Goal: Check status

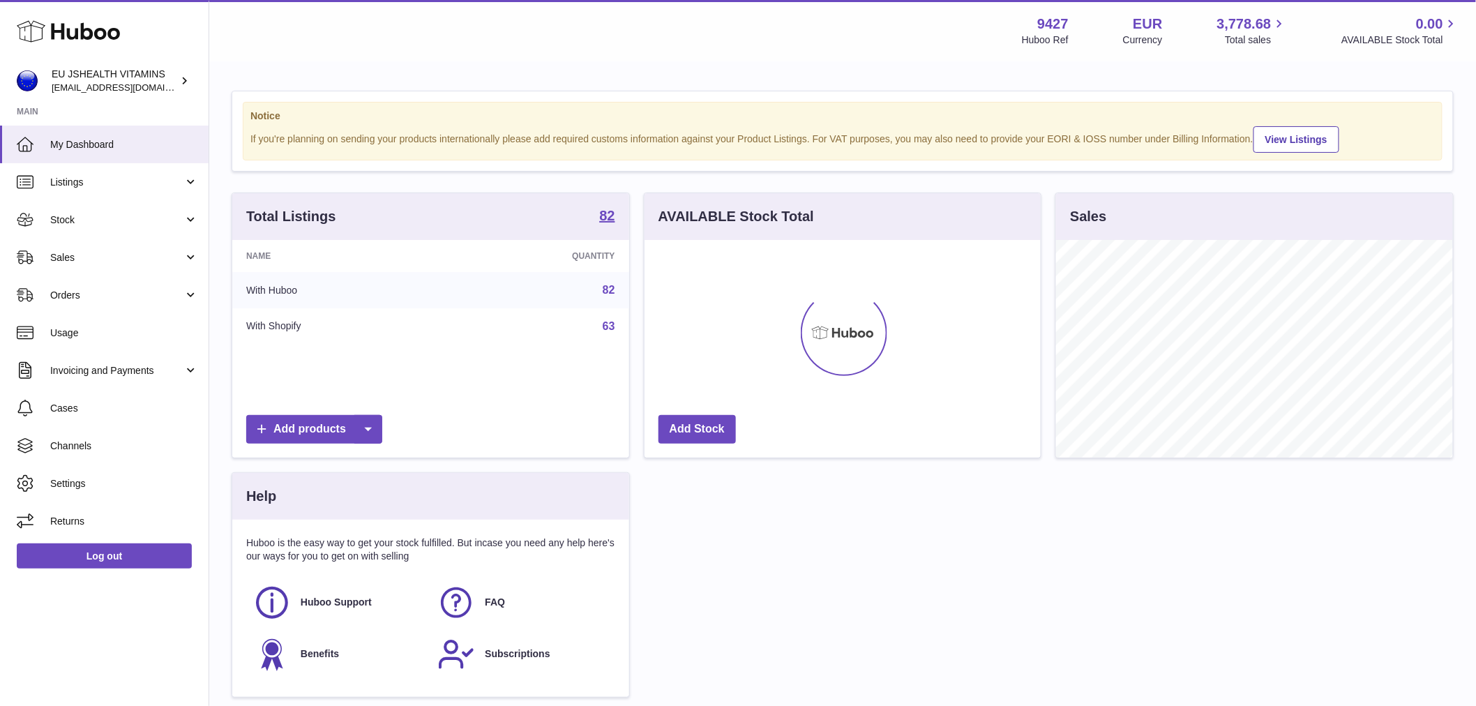
scroll to position [218, 396]
drag, startPoint x: 88, startPoint y: 265, endPoint x: 82, endPoint y: 274, distance: 10.1
click at [86, 264] on link "Sales" at bounding box center [104, 258] width 209 height 38
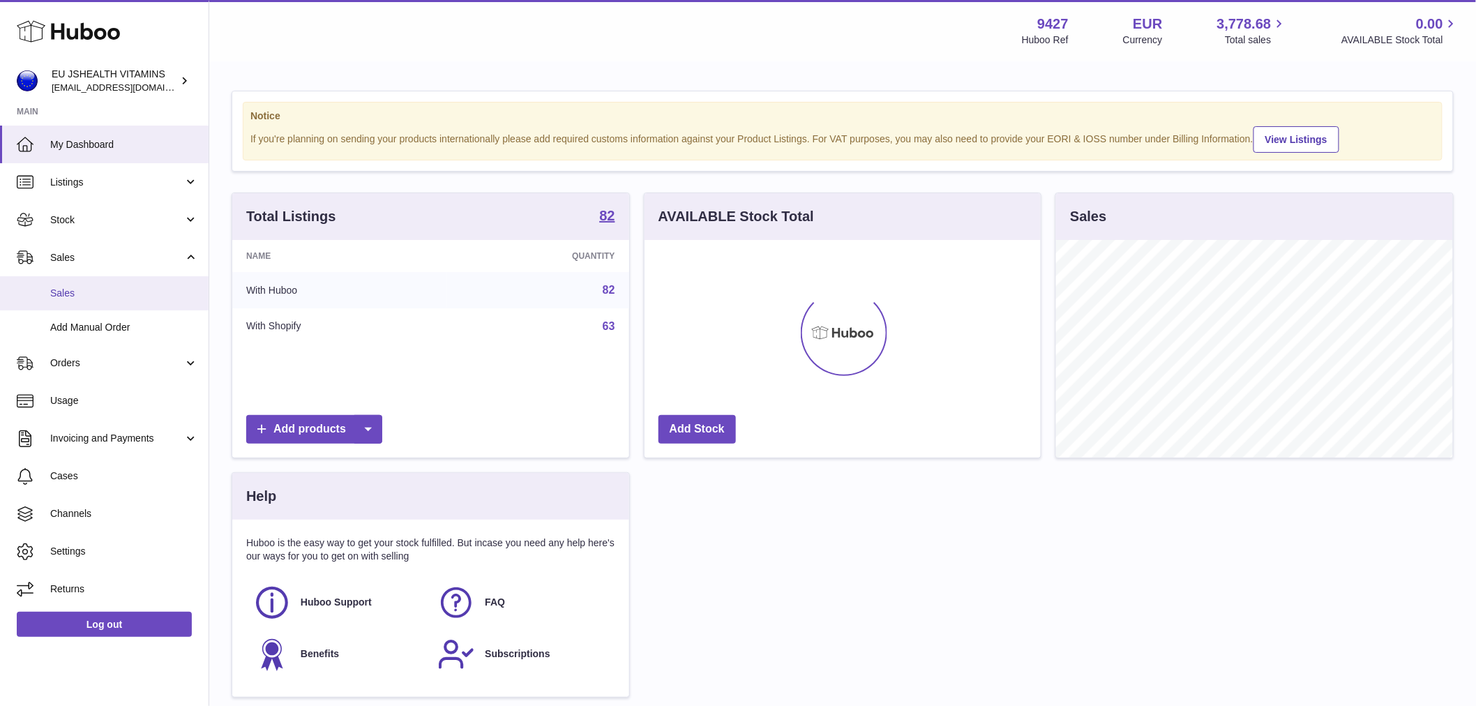
click at [70, 288] on span "Sales" at bounding box center [124, 293] width 148 height 13
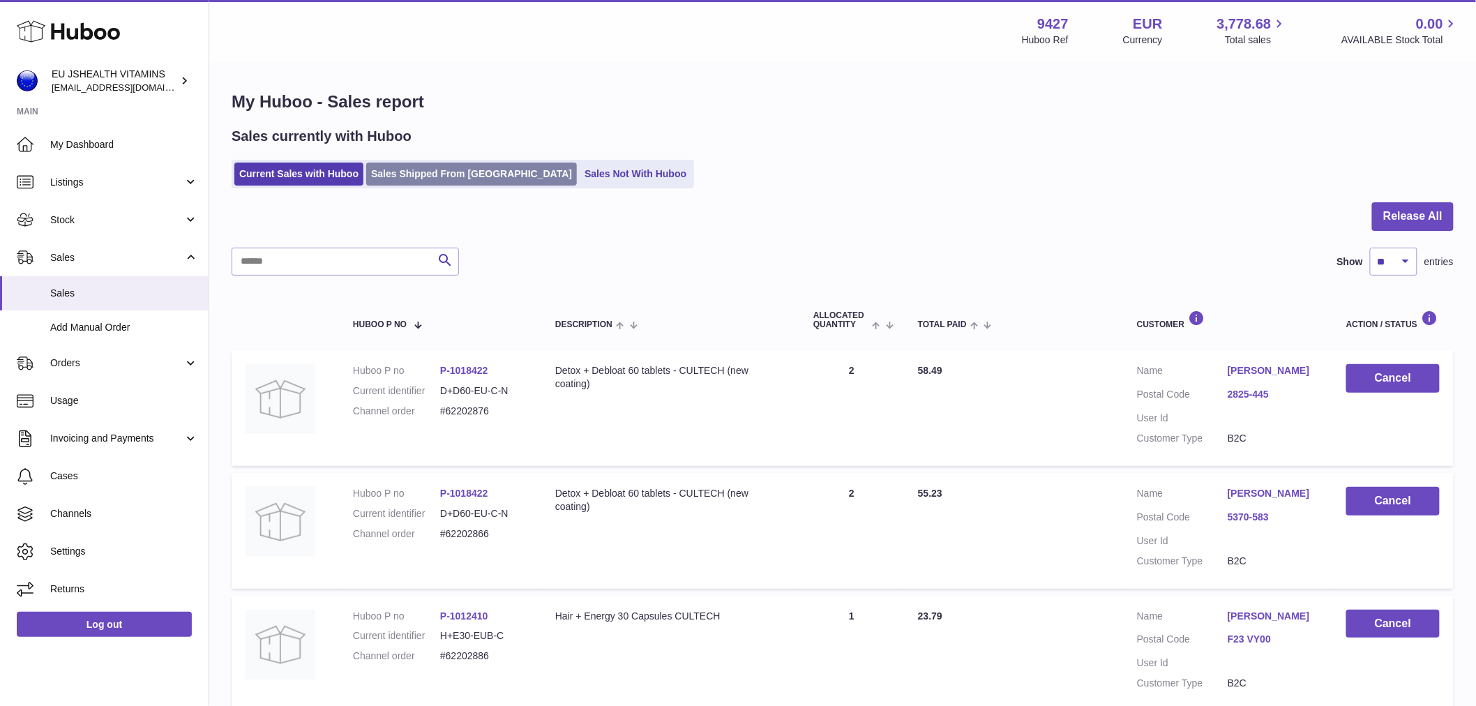
click at [442, 174] on link "Sales Shipped From Huboo" at bounding box center [471, 174] width 211 height 23
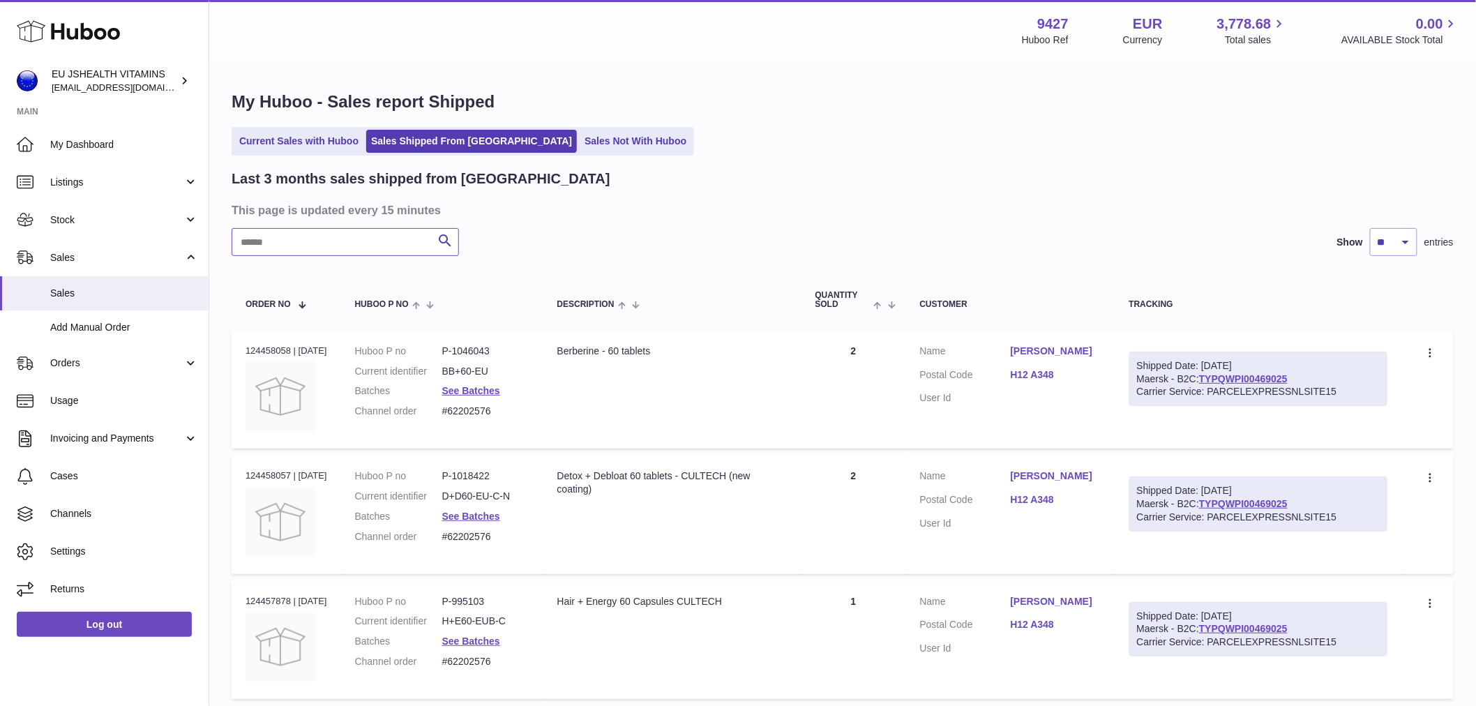
paste input "********"
type input "********"
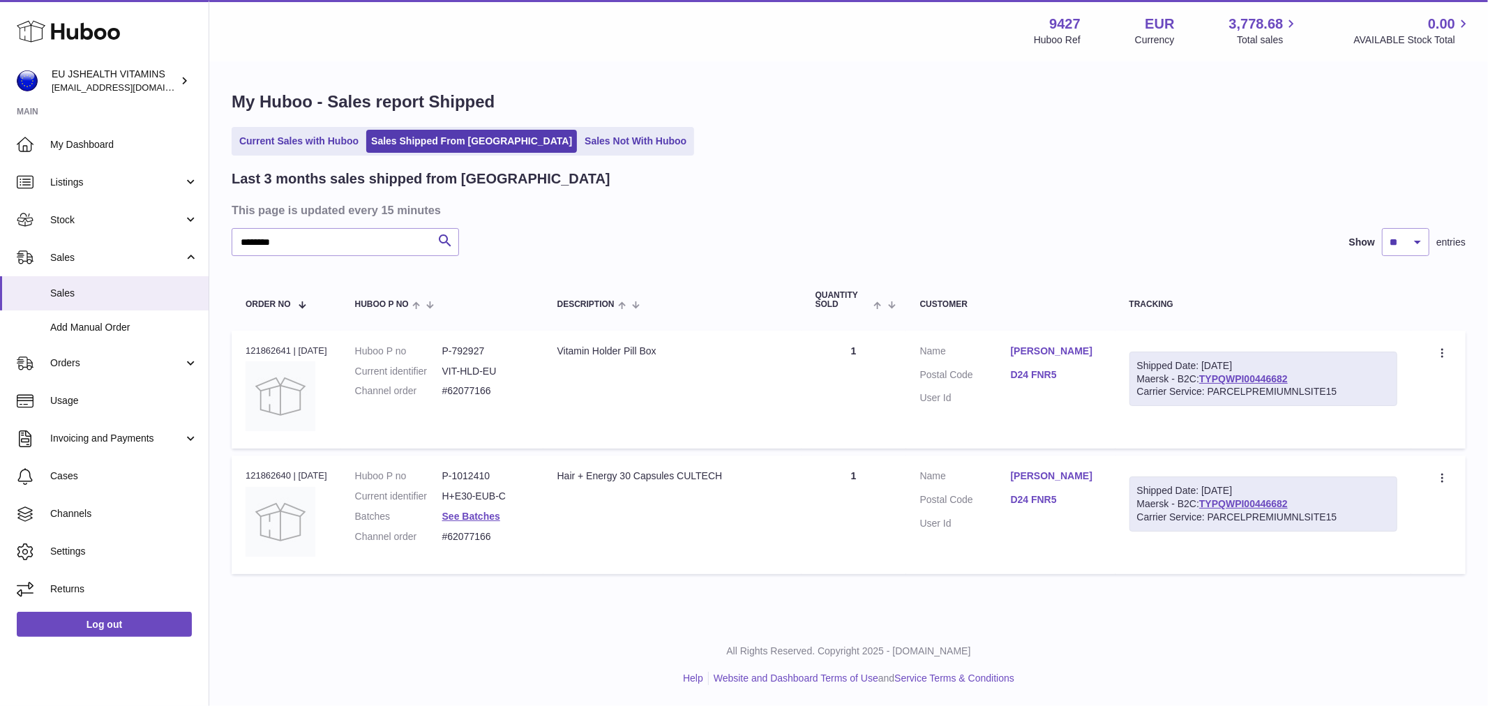
drag, startPoint x: 1334, startPoint y: 386, endPoint x: 1208, endPoint y: 379, distance: 126.5
click at [1208, 379] on div "Shipped Date: 29th Jul 2025 Maersk - B2C: TYPQWPI00446682 Carrier Service: PARC…" at bounding box center [1264, 379] width 269 height 55
click at [1361, 367] on div "Shipped Date: 29th Jul 2025" at bounding box center [1263, 365] width 253 height 13
copy link "TYPQWPI00446682"
drag, startPoint x: 1312, startPoint y: 375, endPoint x: 1213, endPoint y: 375, distance: 99.1
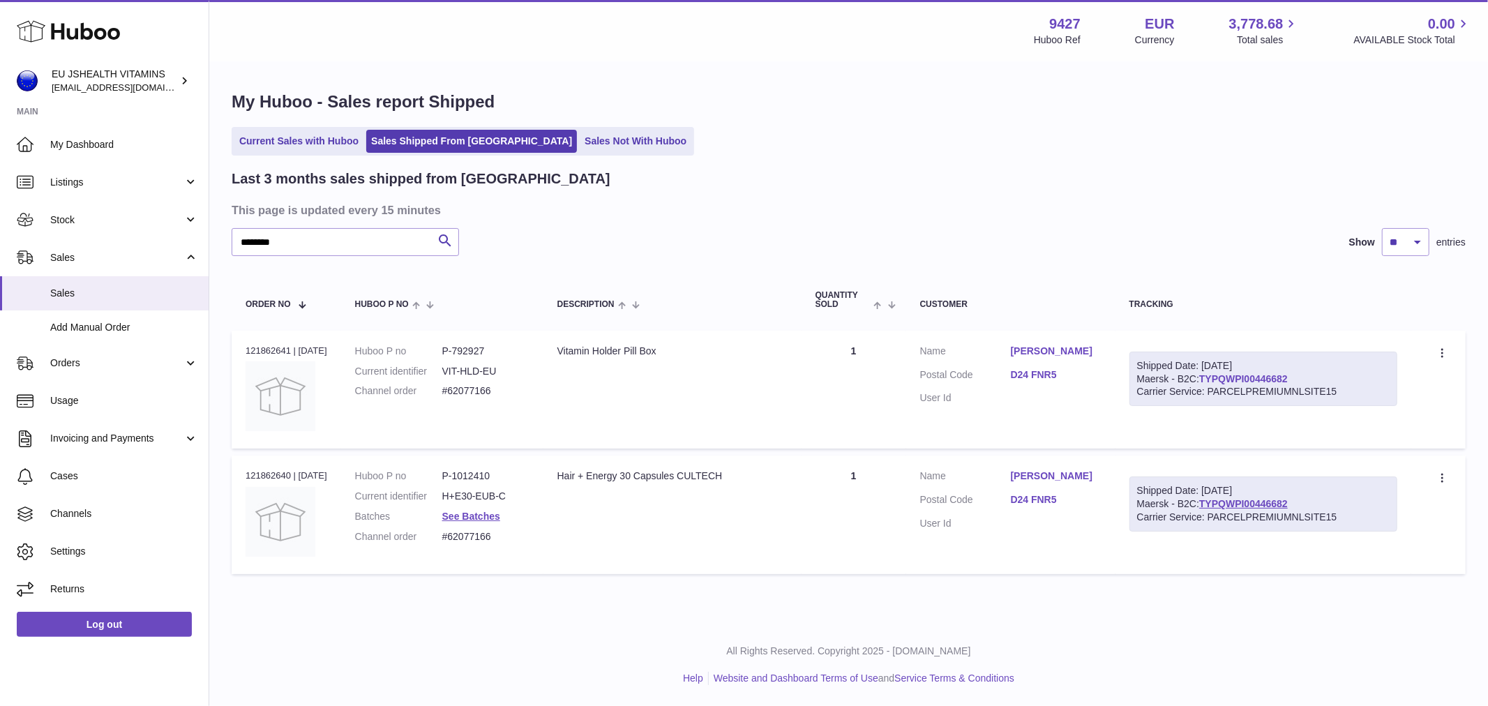
click at [1213, 375] on div "Shipped Date: 29th Jul 2025 Maersk - B2C: TYPQWPI00446682 Carrier Service: PARC…" at bounding box center [1264, 379] width 269 height 55
click at [1256, 378] on link "TYPQWPI00446682" at bounding box center [1243, 378] width 89 height 11
